Goal: Transaction & Acquisition: Book appointment/travel/reservation

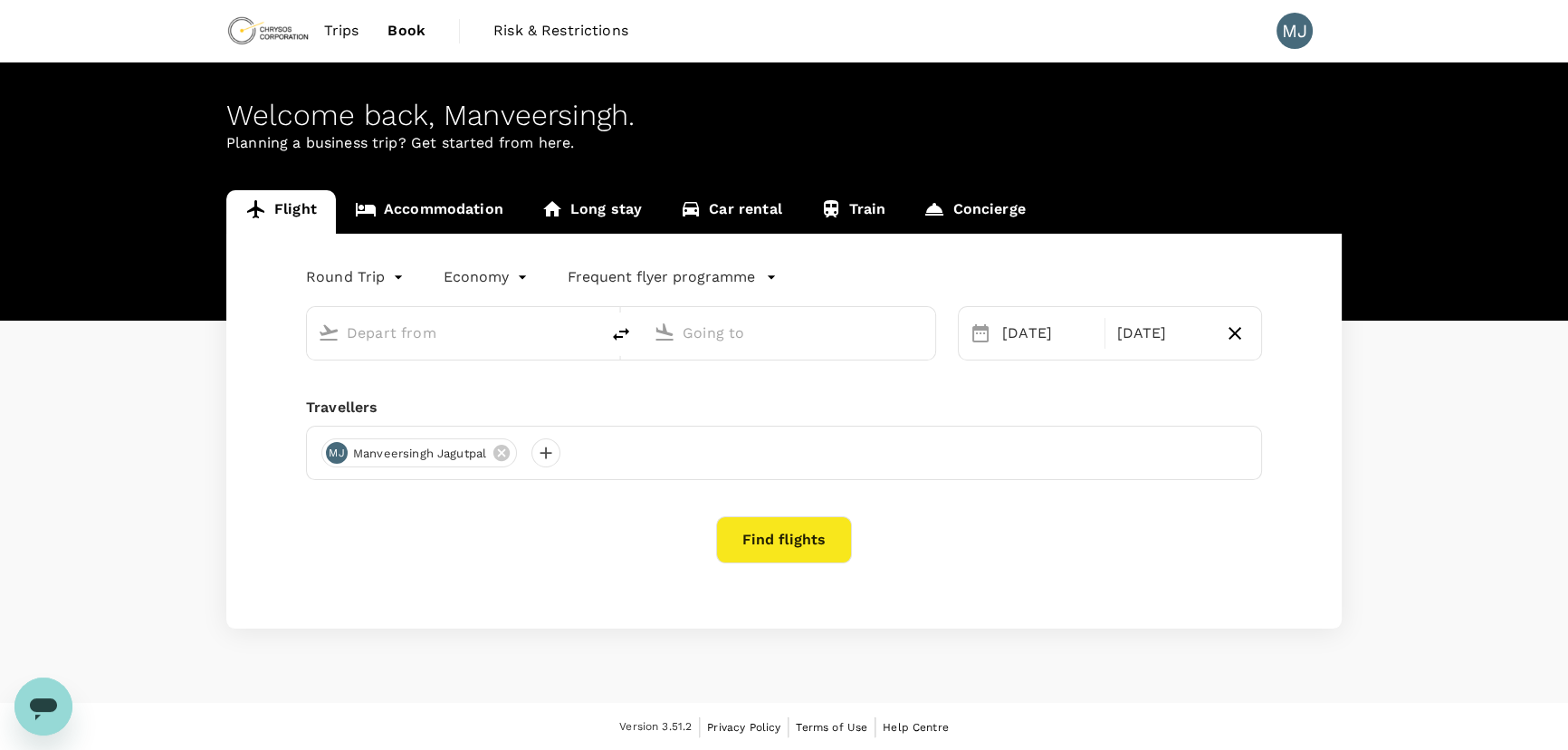
type input "Perth (PER)"
type input "Dunedin (DUD)"
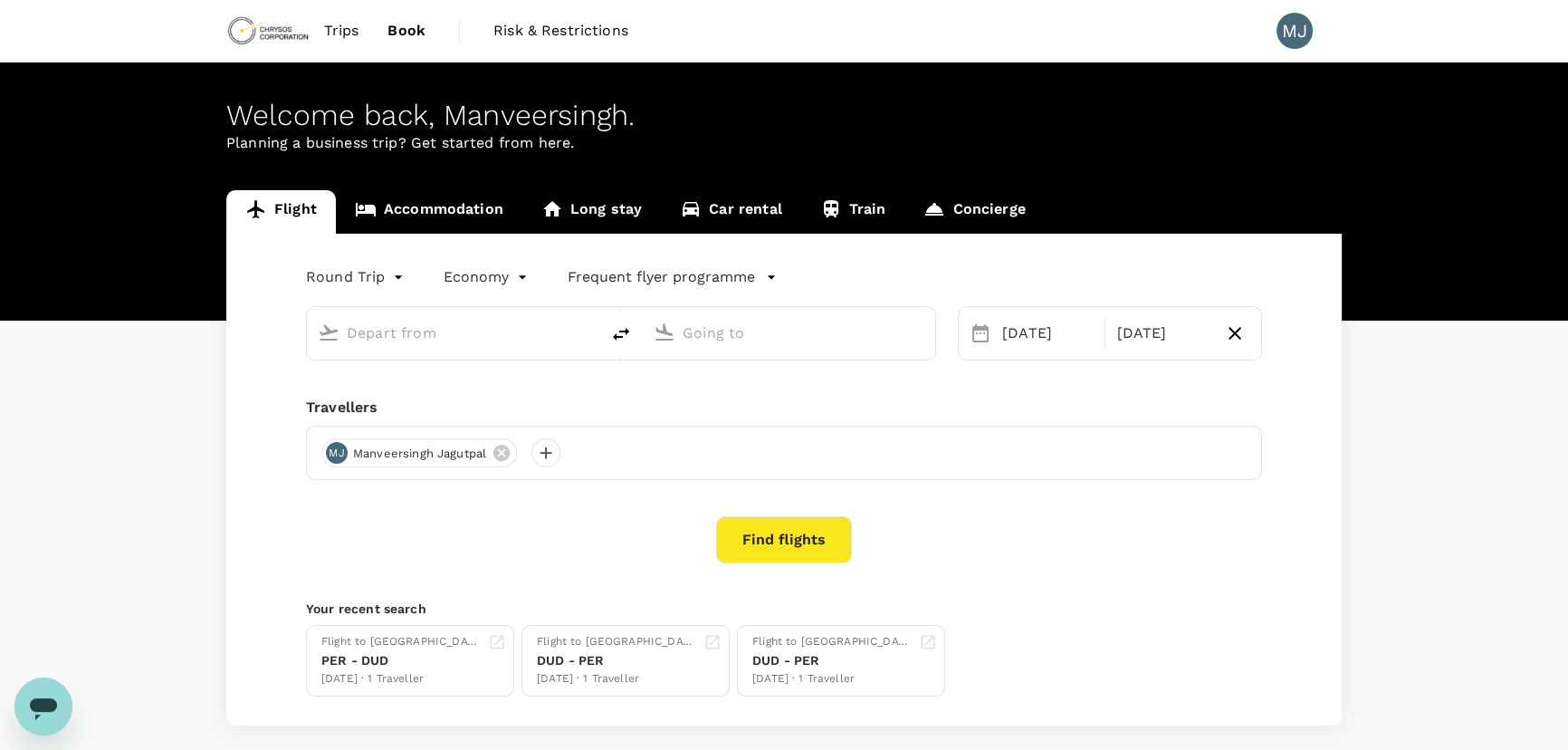
type input "Perth (PER)"
type input "Dunedin (DUD)"
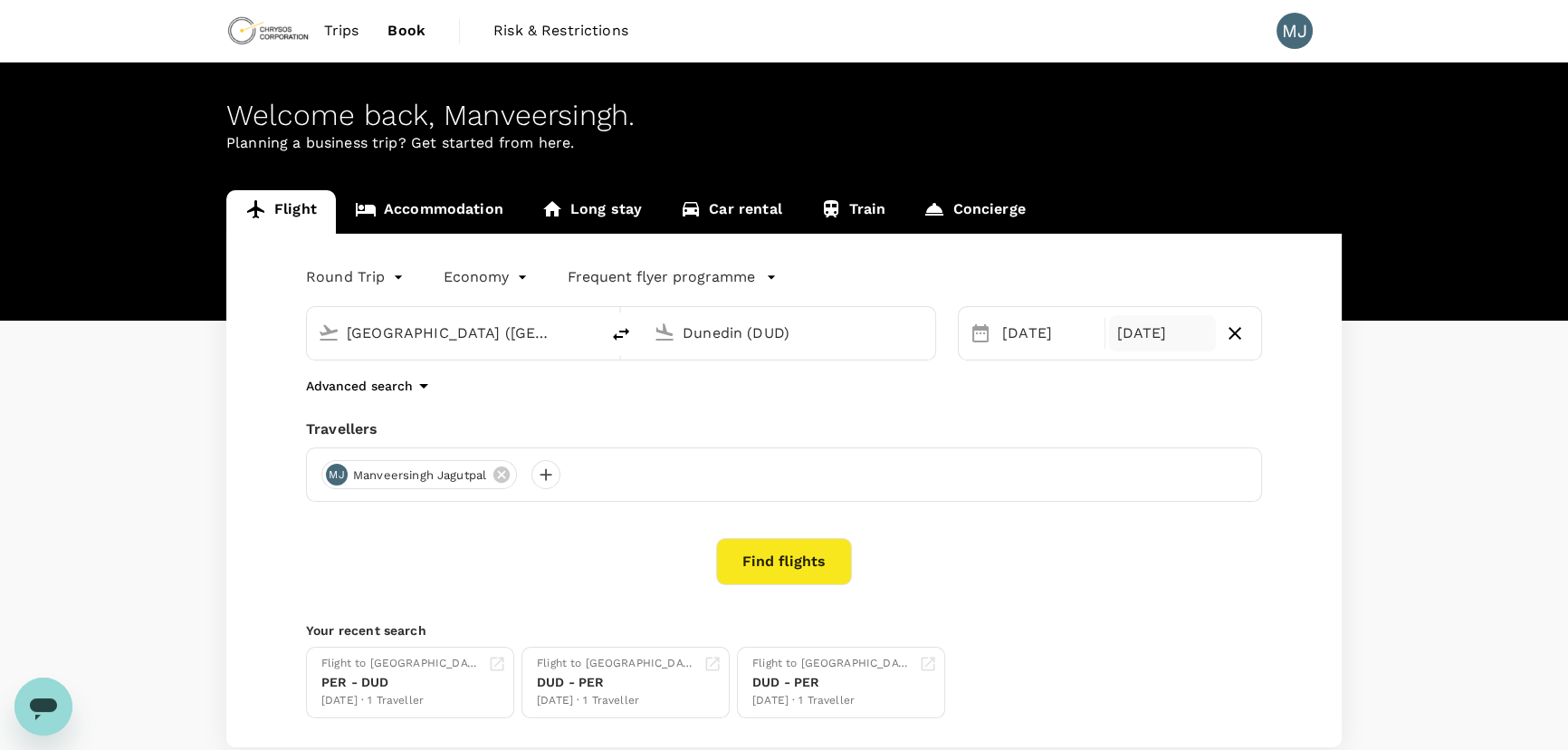
click at [1168, 328] on div "11 Sep" at bounding box center [1162, 333] width 106 height 36
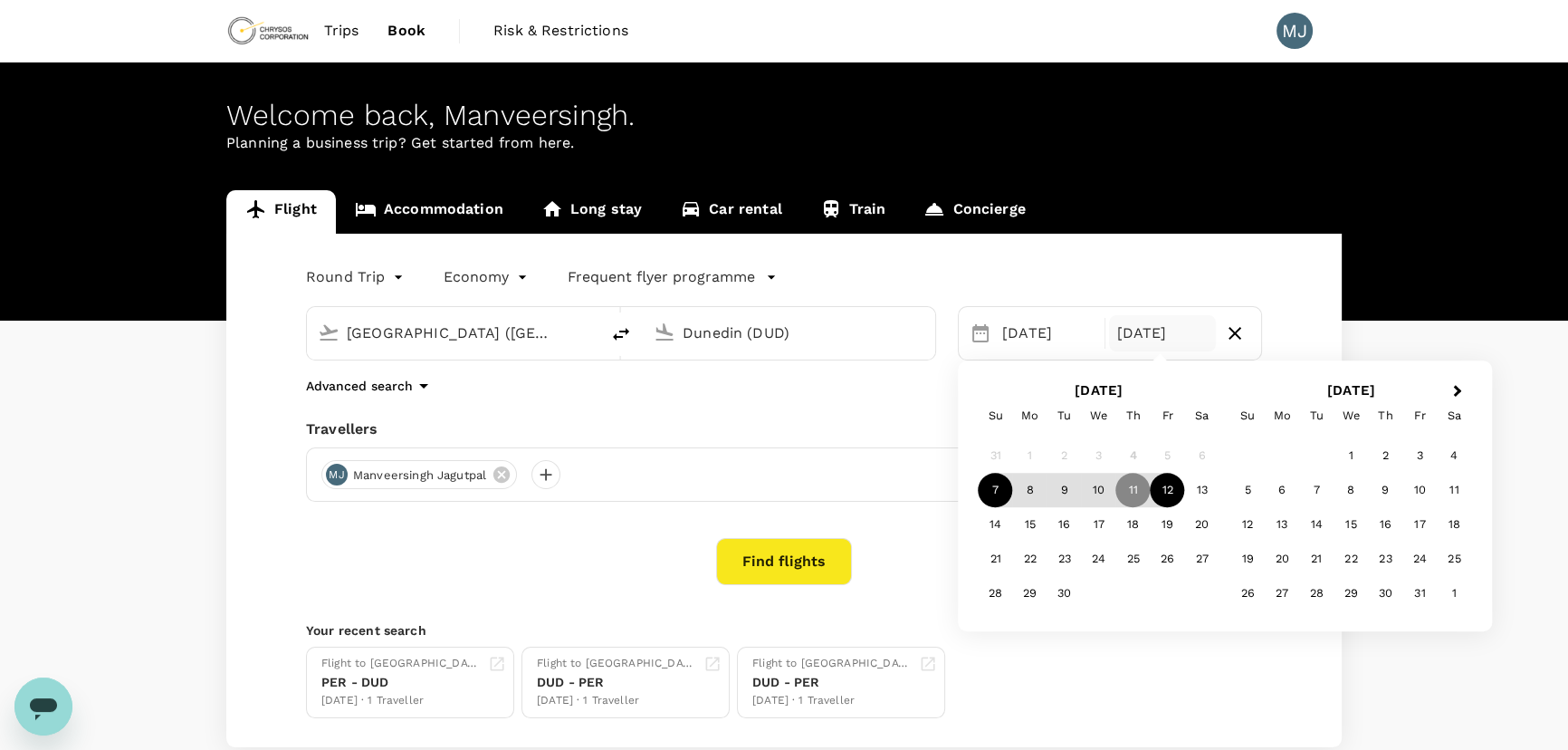
click at [1158, 492] on div "12" at bounding box center [1168, 491] width 35 height 35
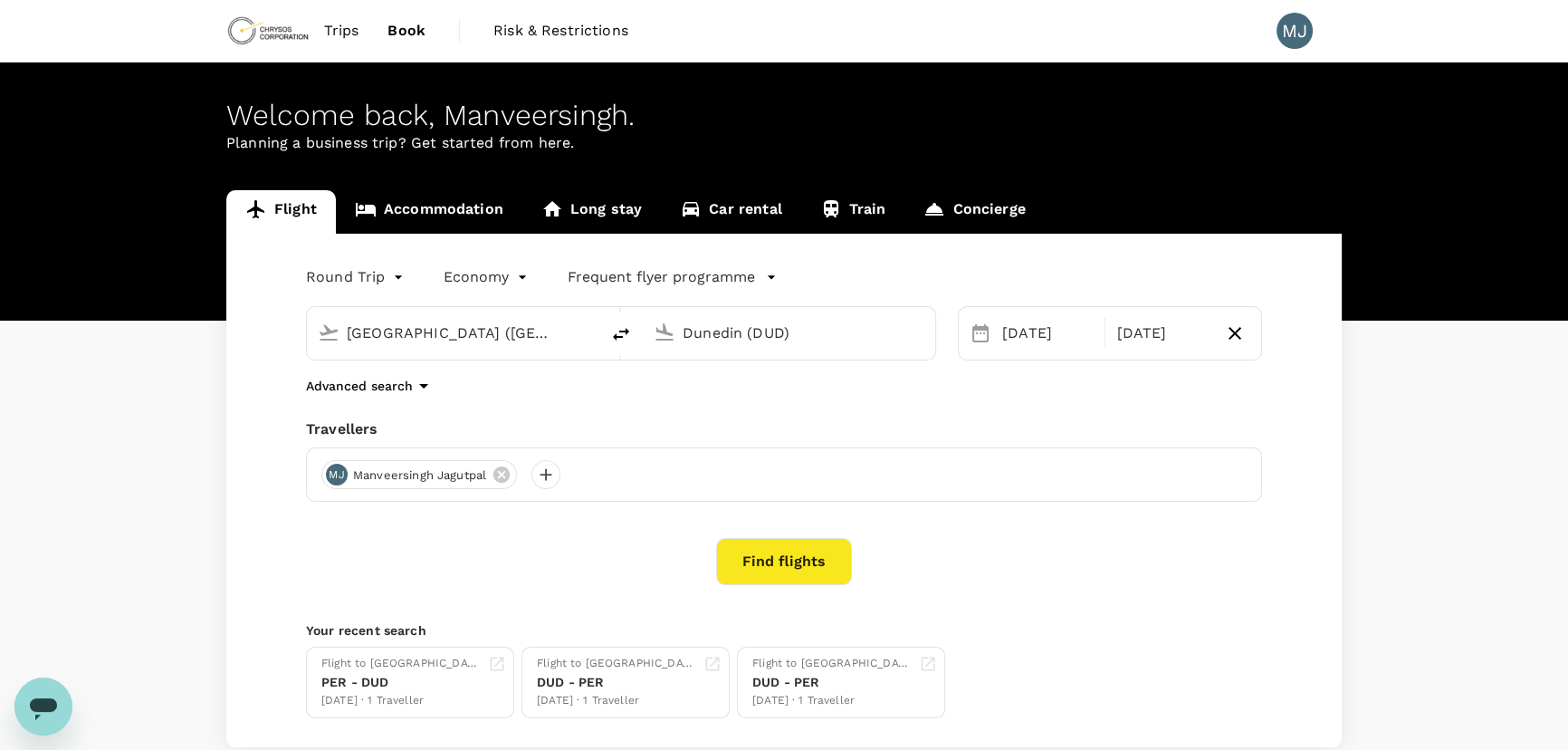
click at [819, 578] on button "Find flights" at bounding box center [784, 562] width 136 height 47
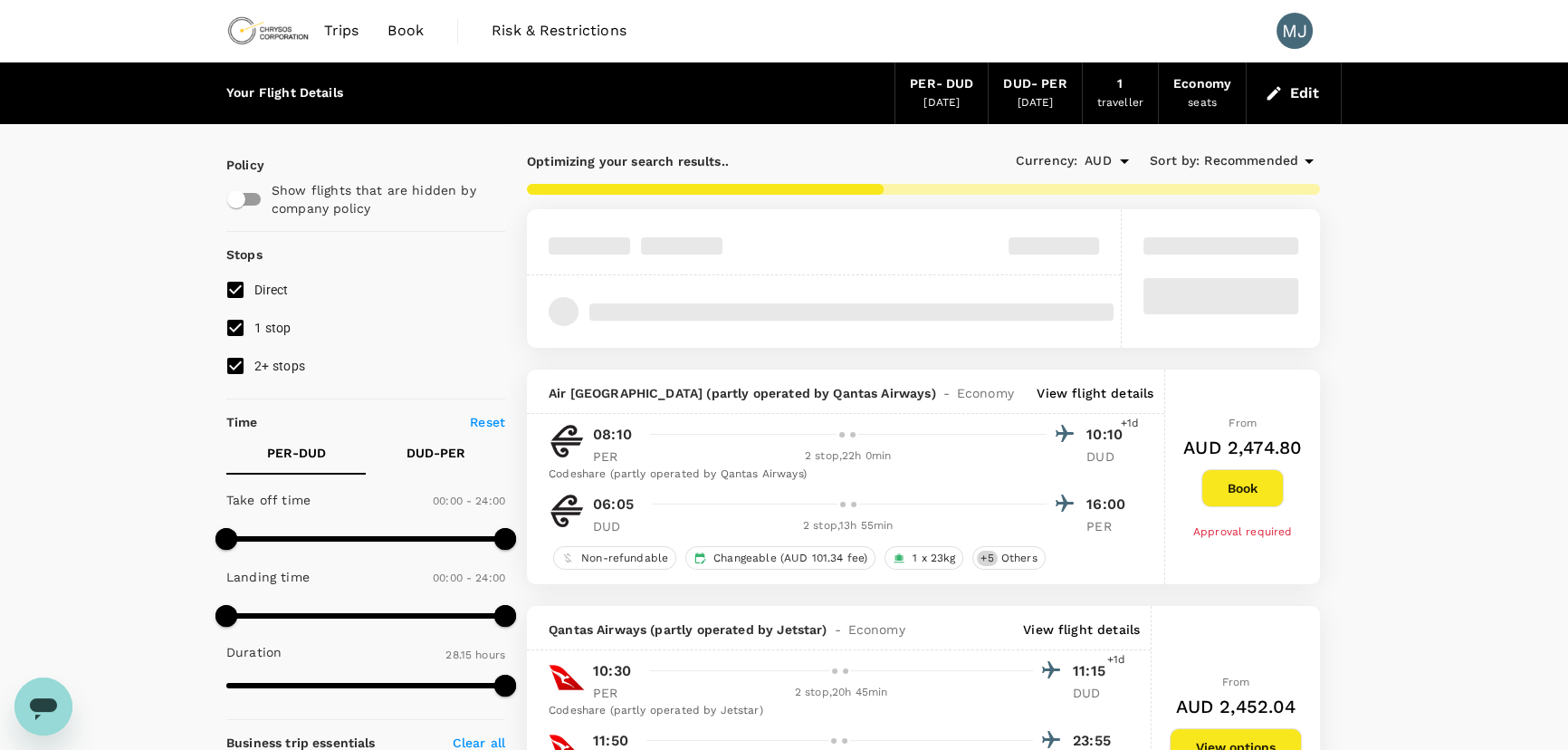
type input "1735"
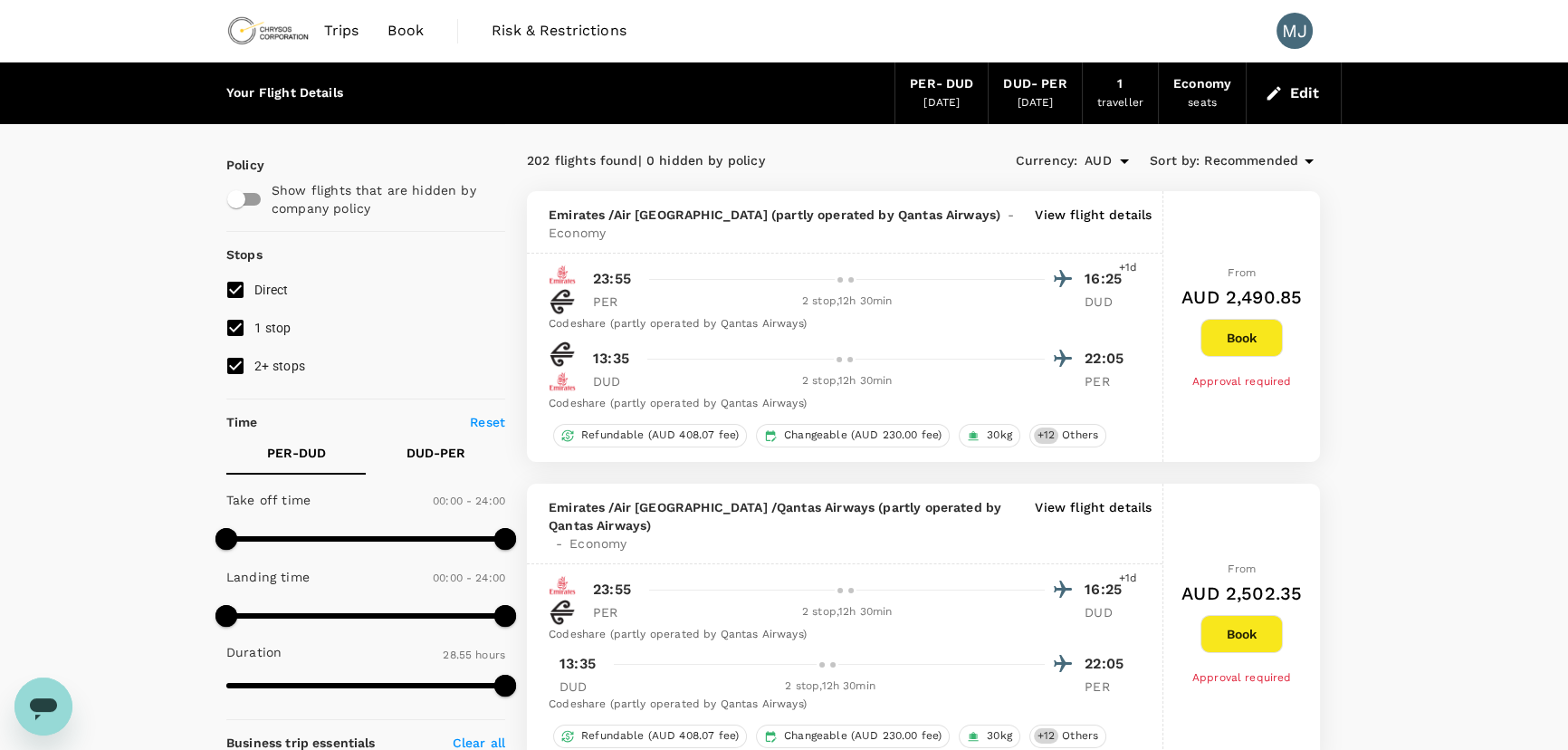
click at [1220, 334] on button "Book" at bounding box center [1241, 338] width 82 height 38
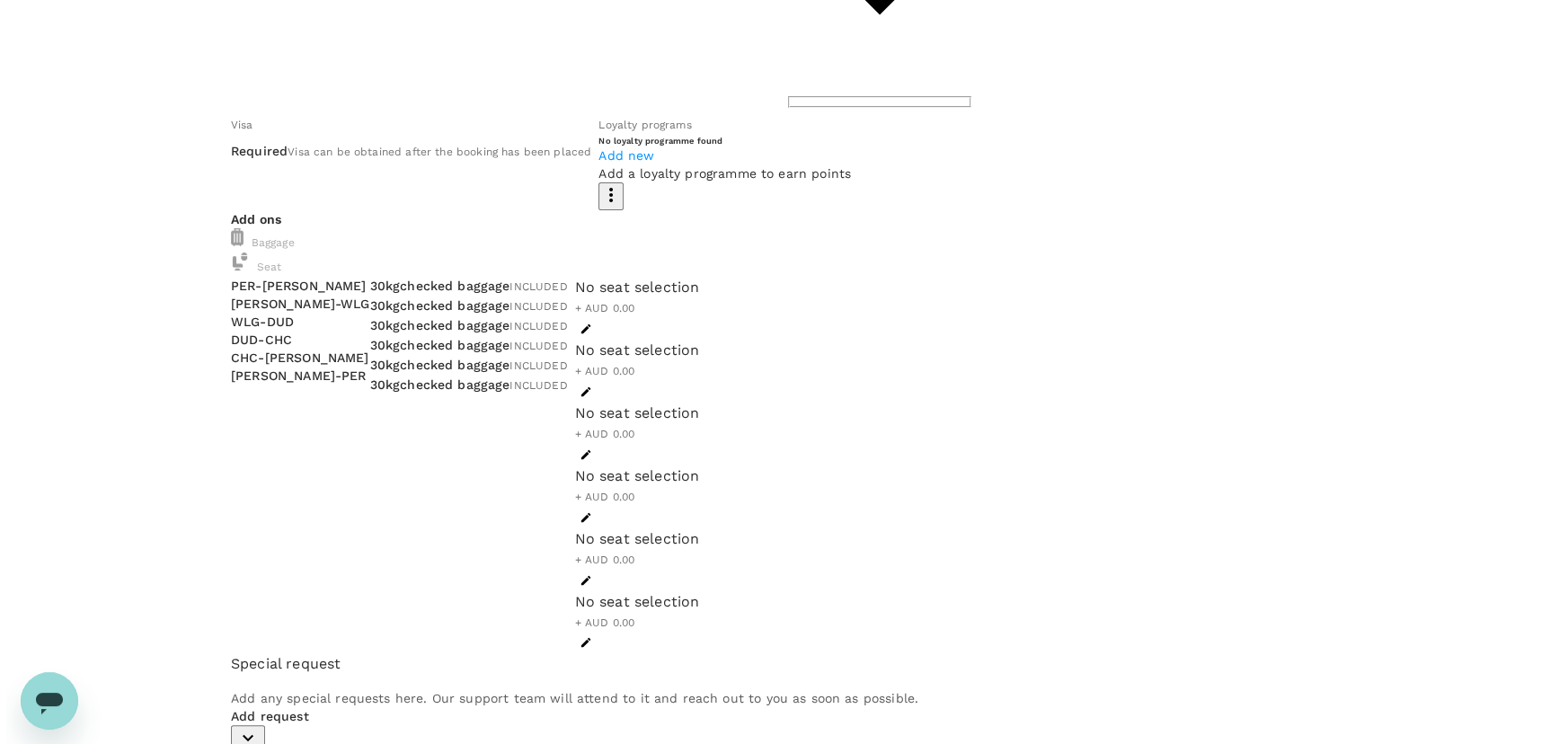
scroll to position [381, 0]
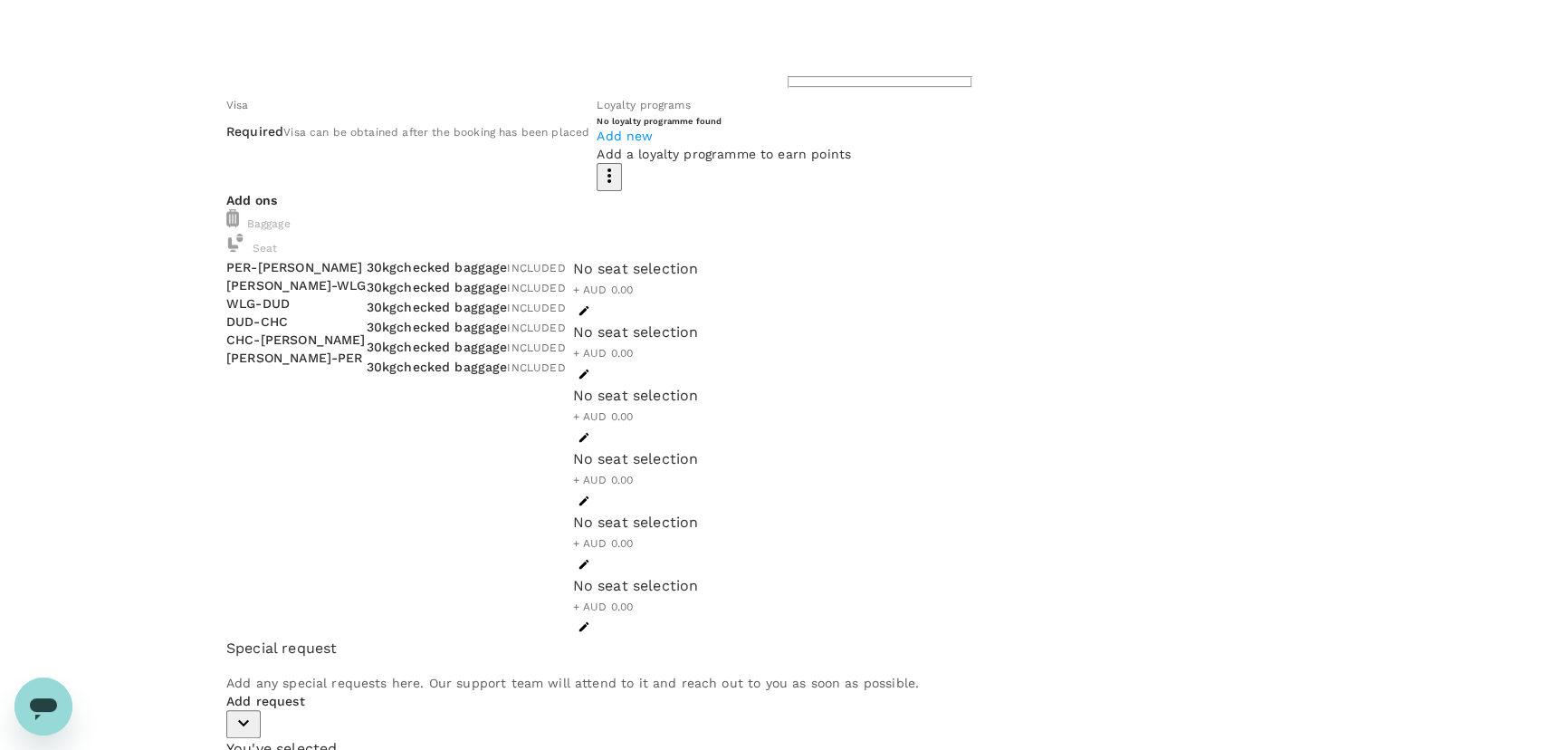
type input "9c4289b1-14a3-4119-8736-521306e5ca8f"
type textarea "N"
type textarea "Max40 NZ travel to upskill current MEs and provide operator training"
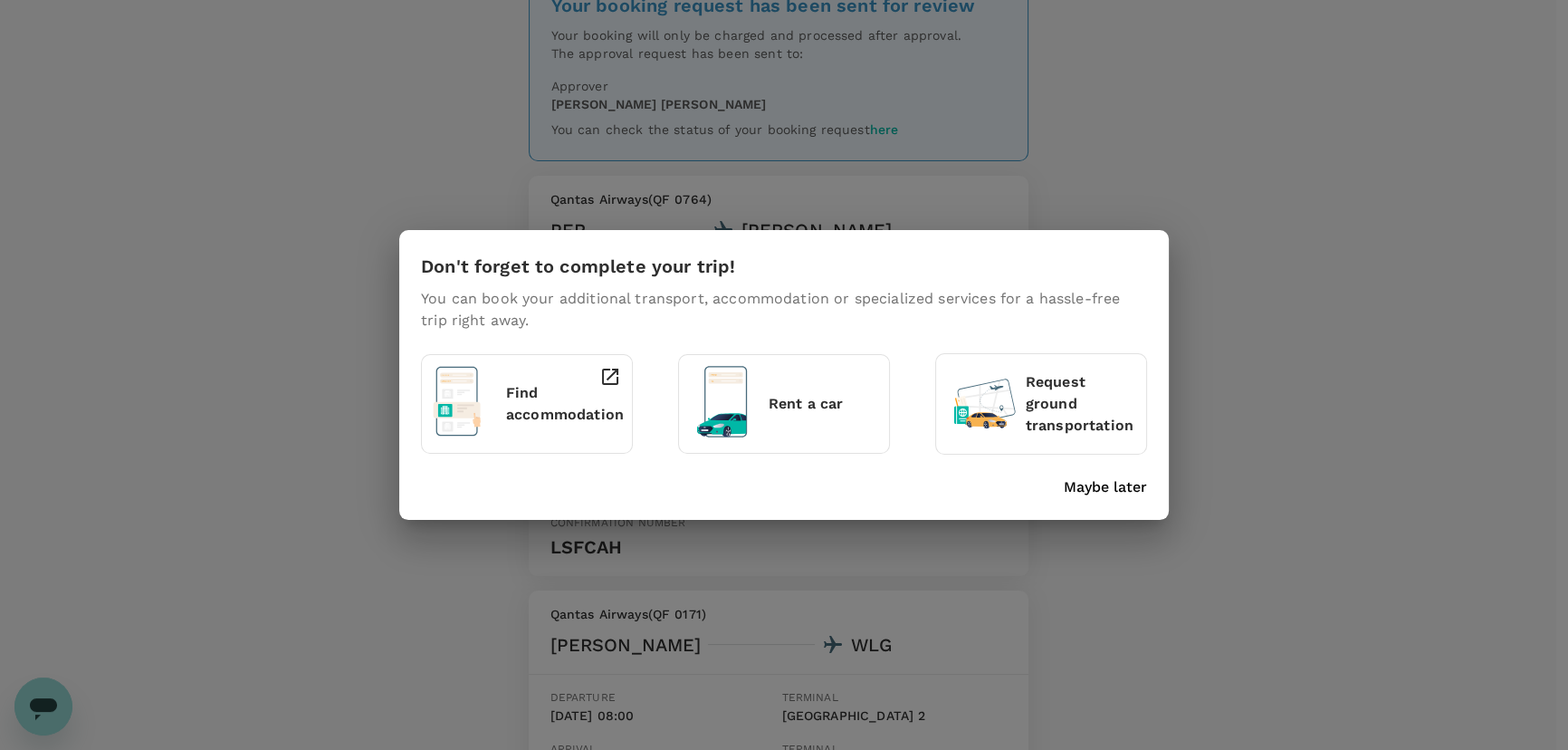
scroll to position [164, 0]
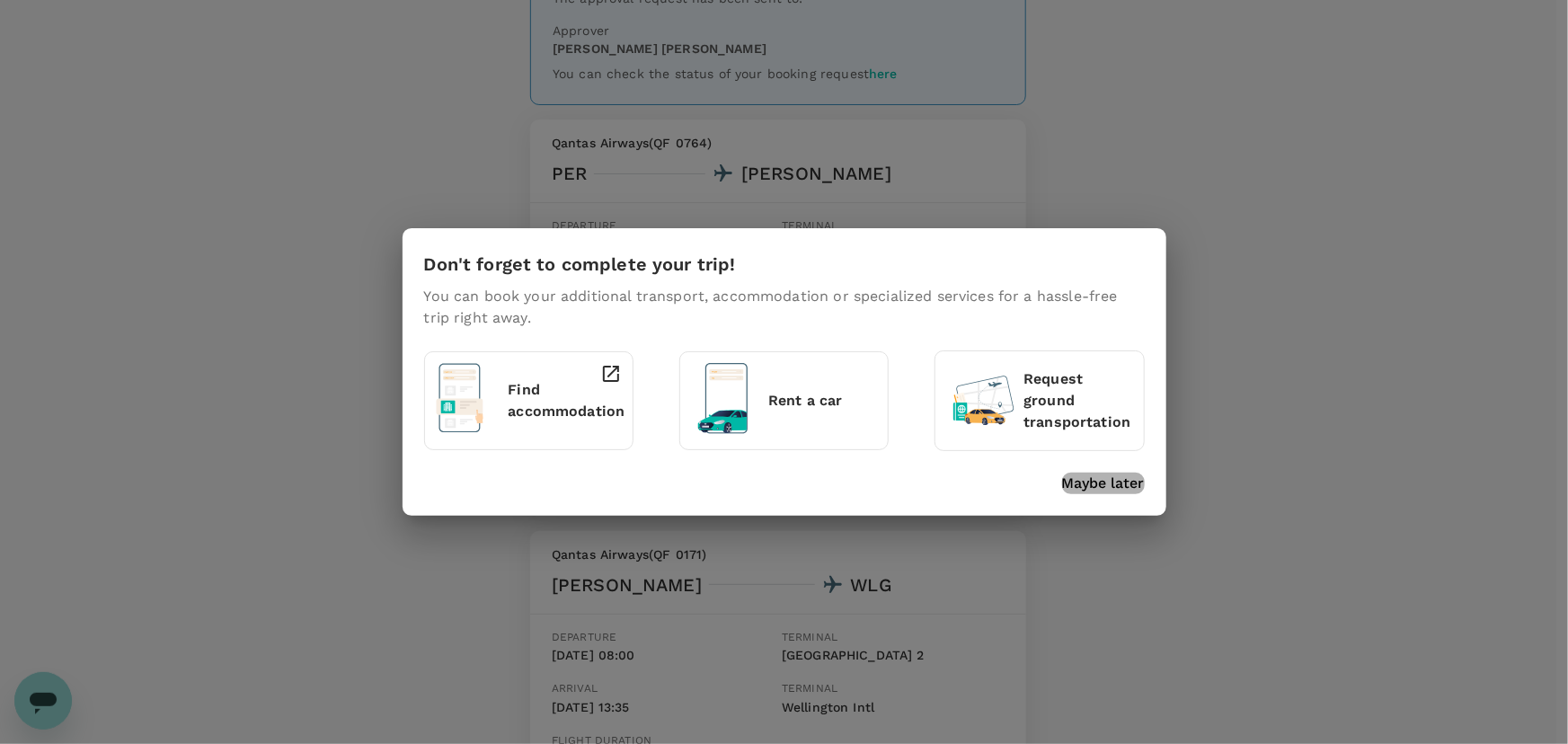
click at [1088, 482] on p "Maybe later" at bounding box center [1103, 483] width 82 height 22
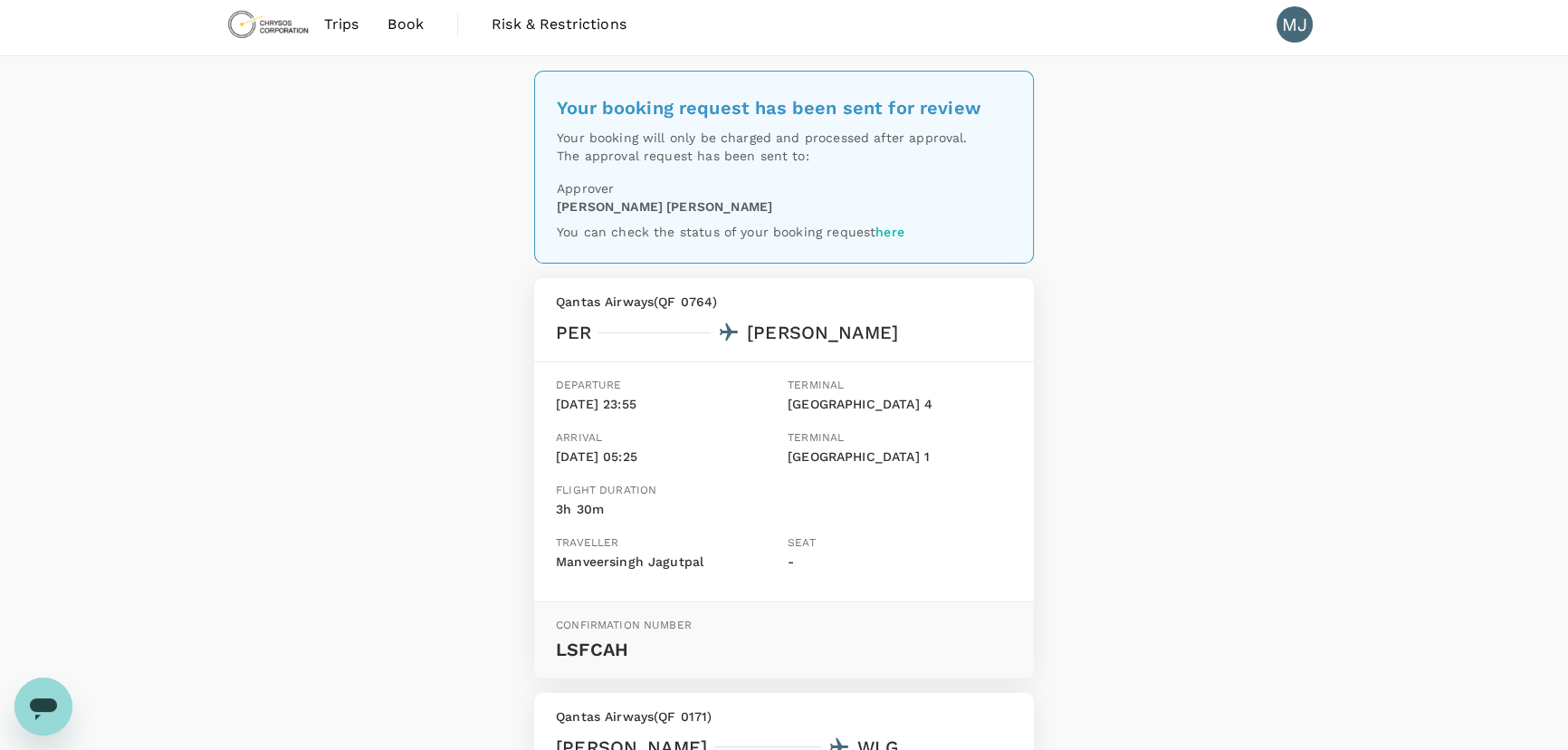
scroll to position [0, 0]
